Goal: Information Seeking & Learning: Compare options

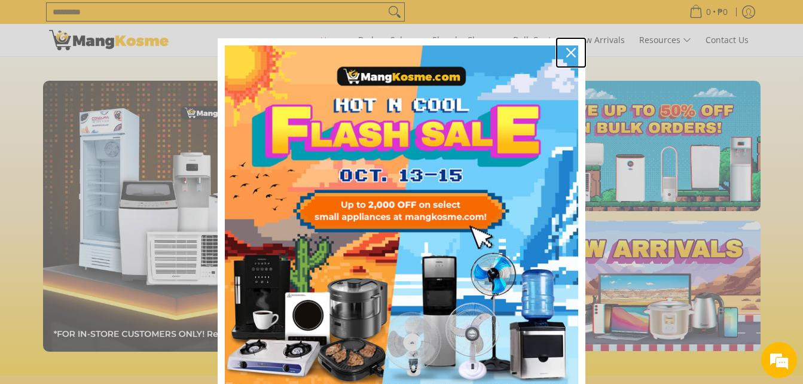
click at [566, 47] on div "Close" at bounding box center [571, 52] width 19 height 19
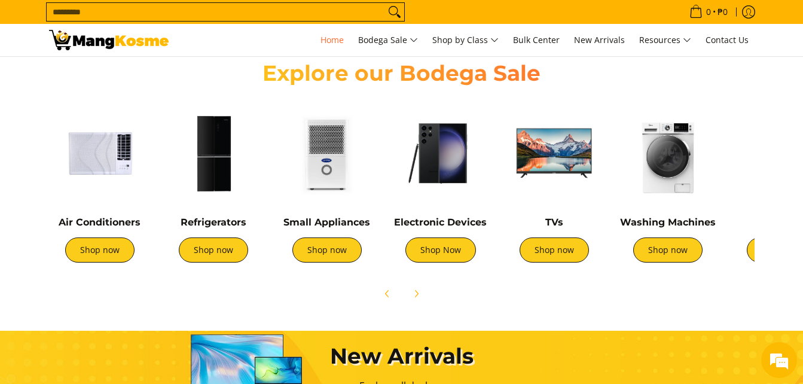
drag, startPoint x: 737, startPoint y: 182, endPoint x: 708, endPoint y: 201, distance: 35.0
click at [708, 201] on div "Air Conditioners Shop now Refrigerators Shop now Shop now" at bounding box center [601, 185] width 1117 height 178
click at [219, 252] on link "Shop now" at bounding box center [213, 249] width 69 height 25
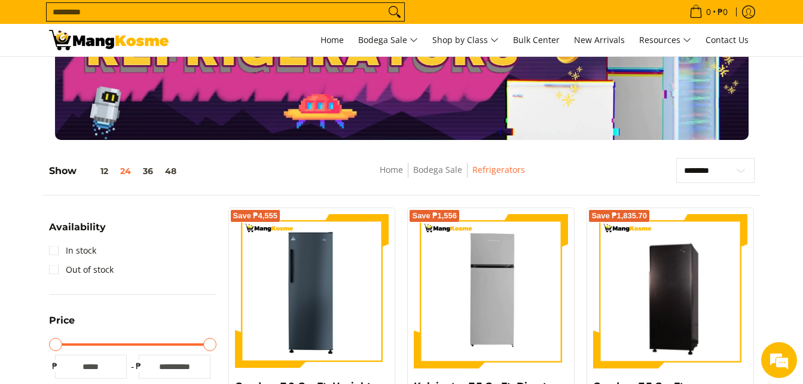
scroll to position [120, 0]
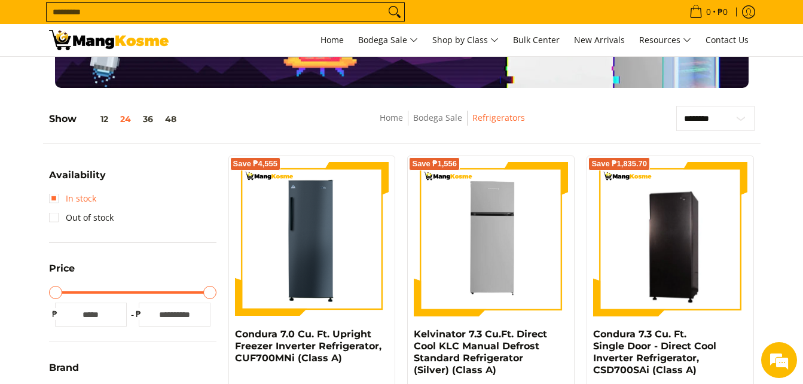
click at [91, 195] on link "In stock" at bounding box center [72, 198] width 47 height 19
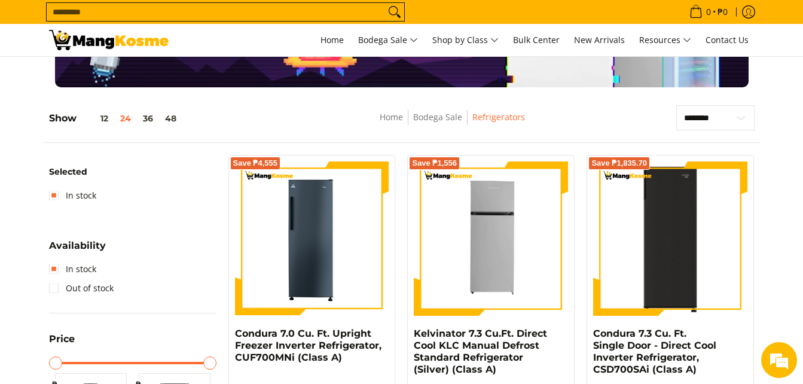
scroll to position [120, 0]
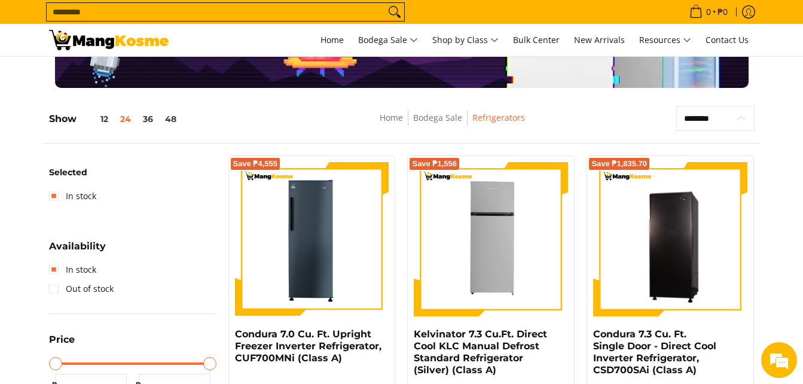
click at [737, 118] on select "**********" at bounding box center [715, 118] width 78 height 25
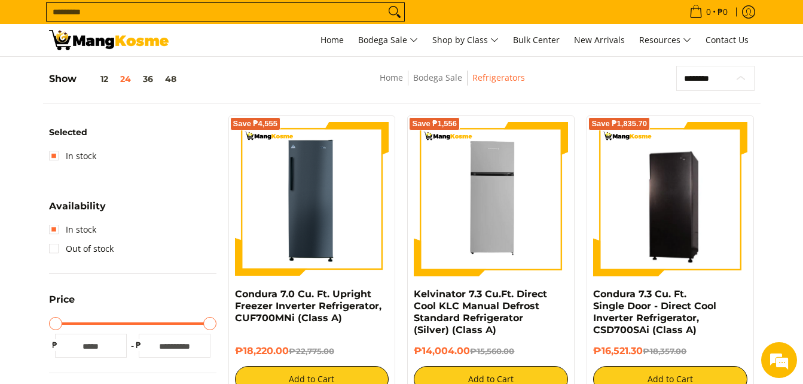
scroll to position [0, 0]
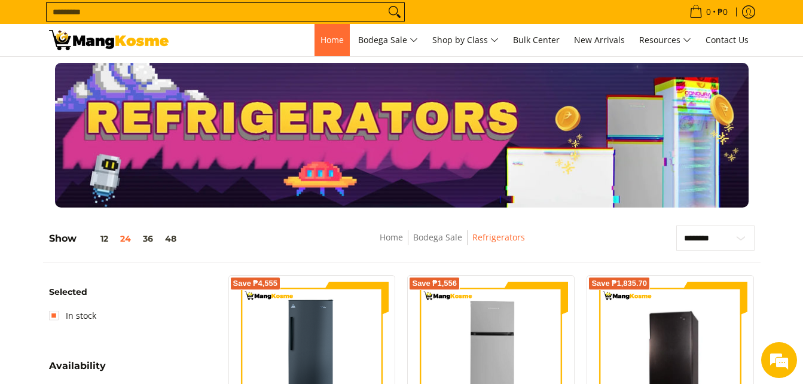
click at [330, 44] on span "Home" at bounding box center [332, 39] width 23 height 11
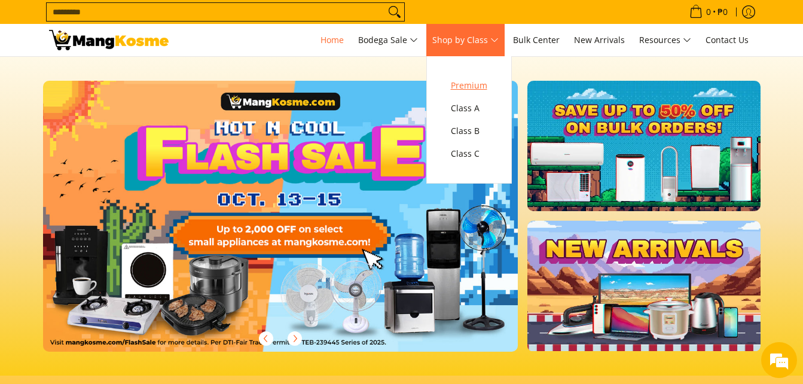
click at [487, 89] on span "Premium" at bounding box center [469, 85] width 36 height 15
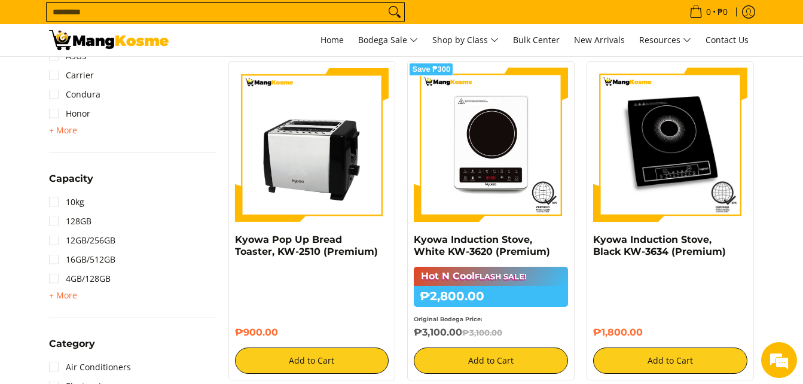
scroll to position [575, 0]
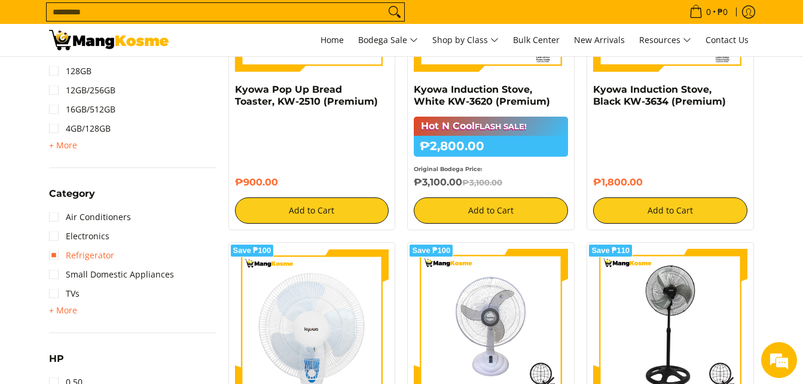
click at [96, 255] on link "Refrigerator" at bounding box center [81, 255] width 65 height 19
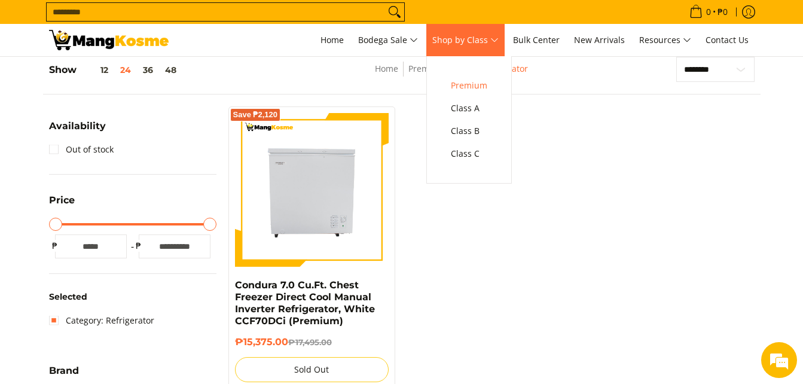
click at [471, 44] on span "Shop by Class" at bounding box center [465, 40] width 66 height 15
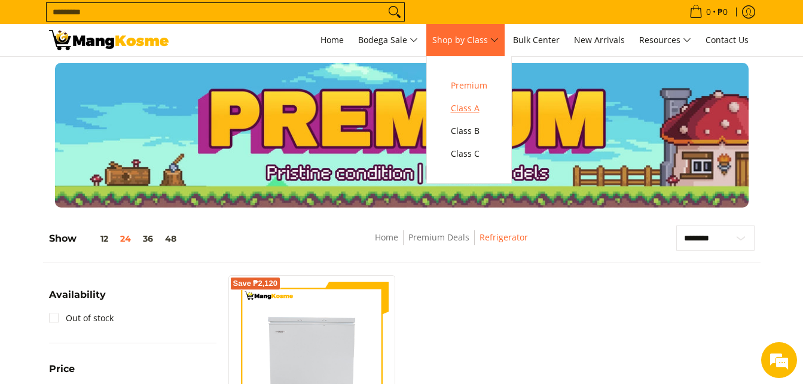
click at [483, 104] on span "Class A" at bounding box center [469, 108] width 36 height 15
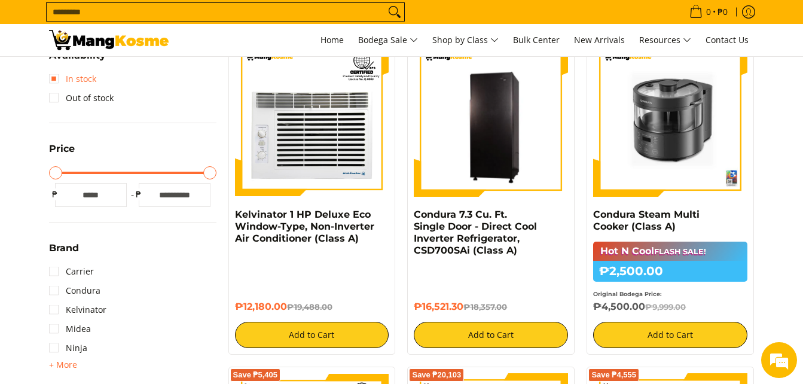
click at [81, 78] on link "In stock" at bounding box center [72, 78] width 47 height 19
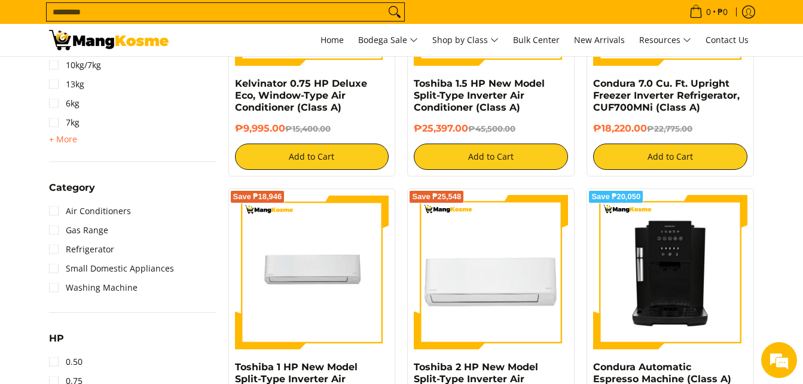
scroll to position [707, 0]
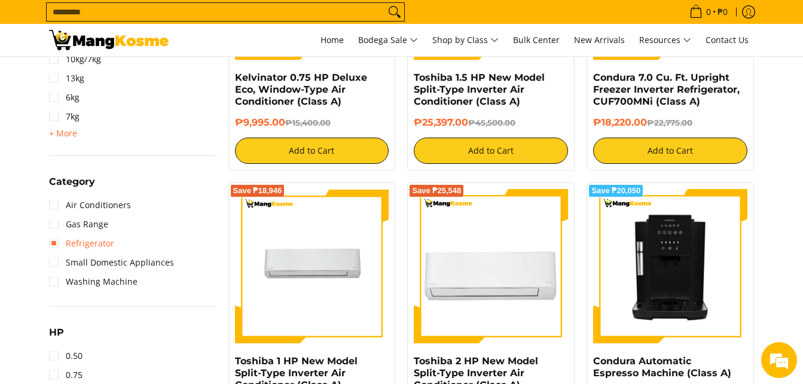
click at [97, 245] on link "Refrigerator" at bounding box center [81, 243] width 65 height 19
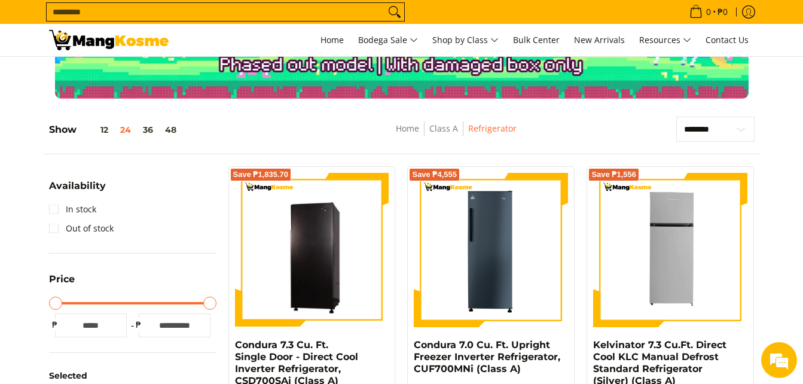
scroll to position [49, 0]
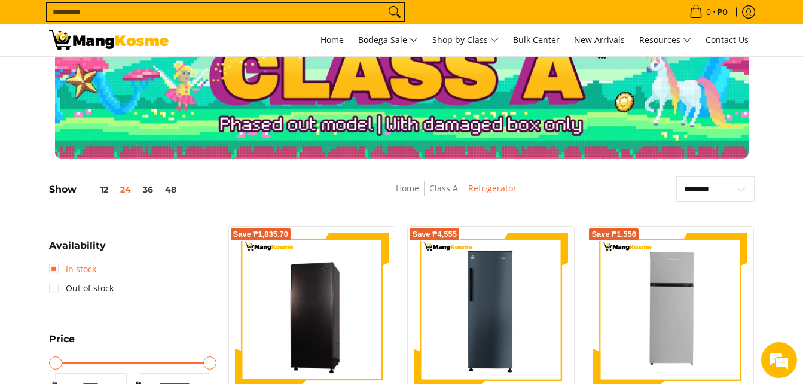
click at [70, 264] on link "In stock" at bounding box center [72, 269] width 47 height 19
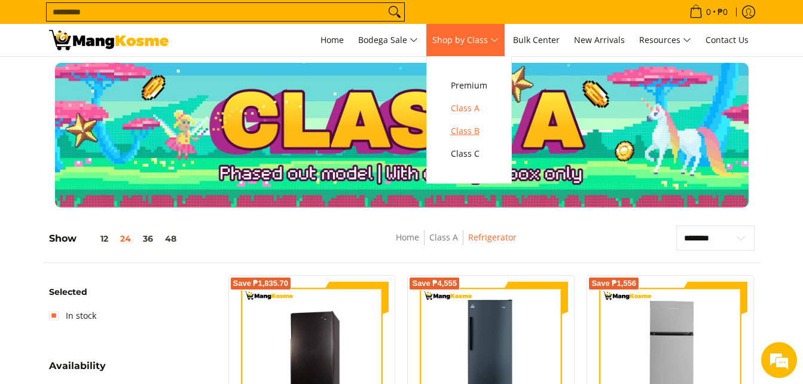
click at [478, 135] on span "Class B" at bounding box center [469, 131] width 36 height 15
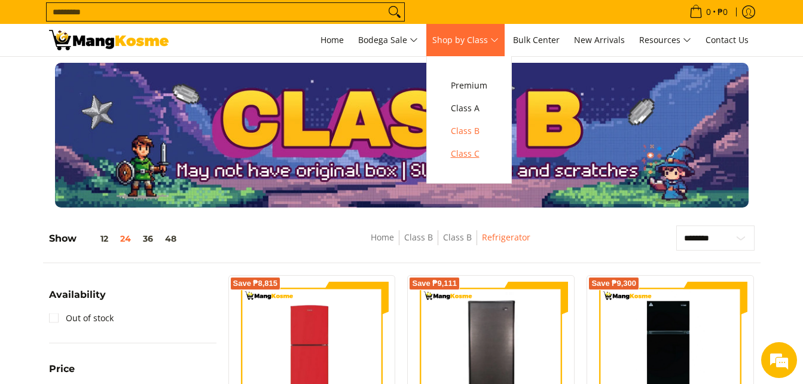
click at [484, 151] on span "Class C" at bounding box center [469, 154] width 36 height 15
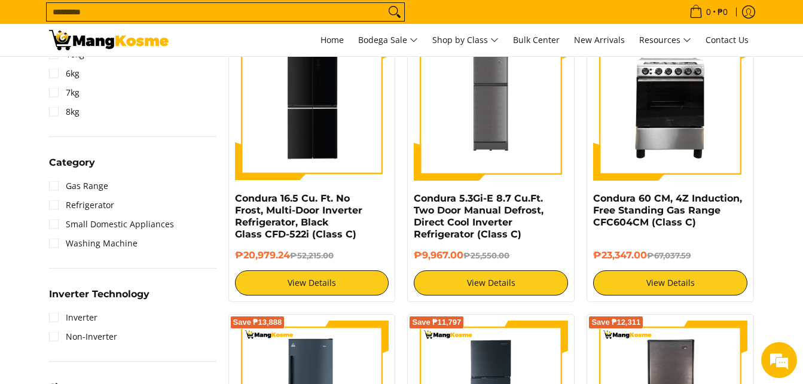
scroll to position [538, 0]
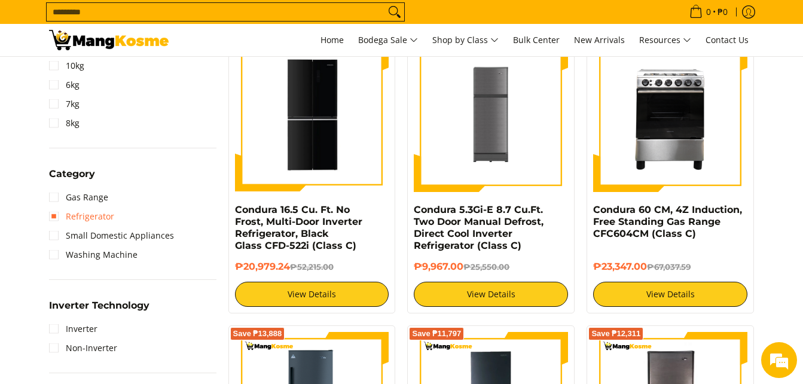
click at [86, 224] on link "Refrigerator" at bounding box center [81, 216] width 65 height 19
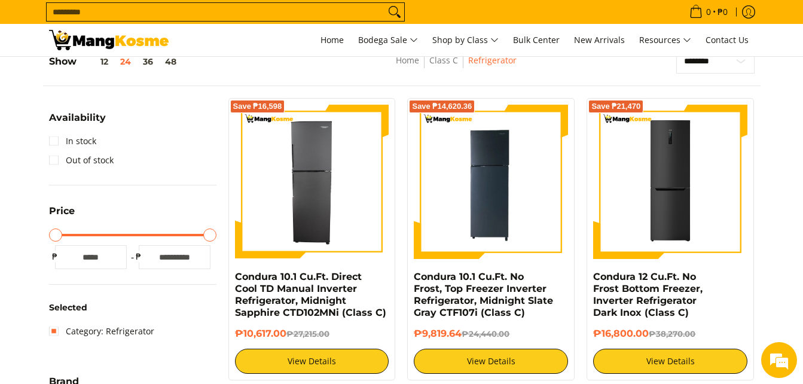
scroll to position [31, 0]
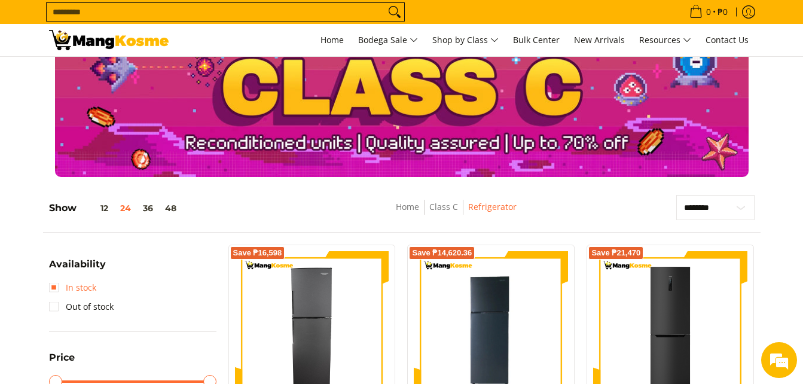
click at [93, 290] on link "In stock" at bounding box center [72, 287] width 47 height 19
